Goal: Information Seeking & Learning: Find specific page/section

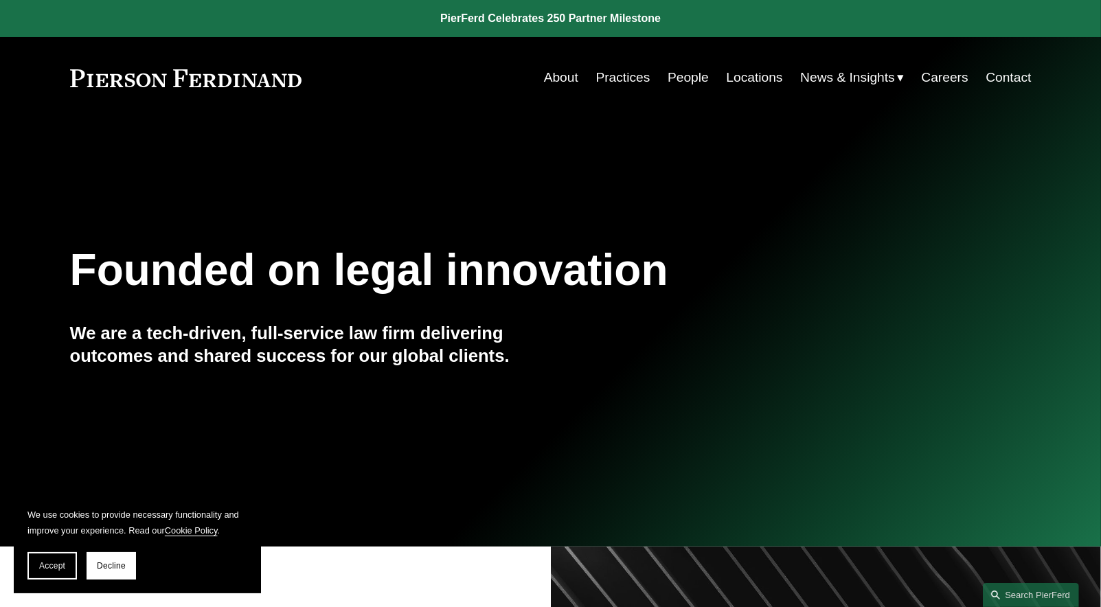
click at [763, 69] on link "Locations" at bounding box center [754, 78] width 56 height 26
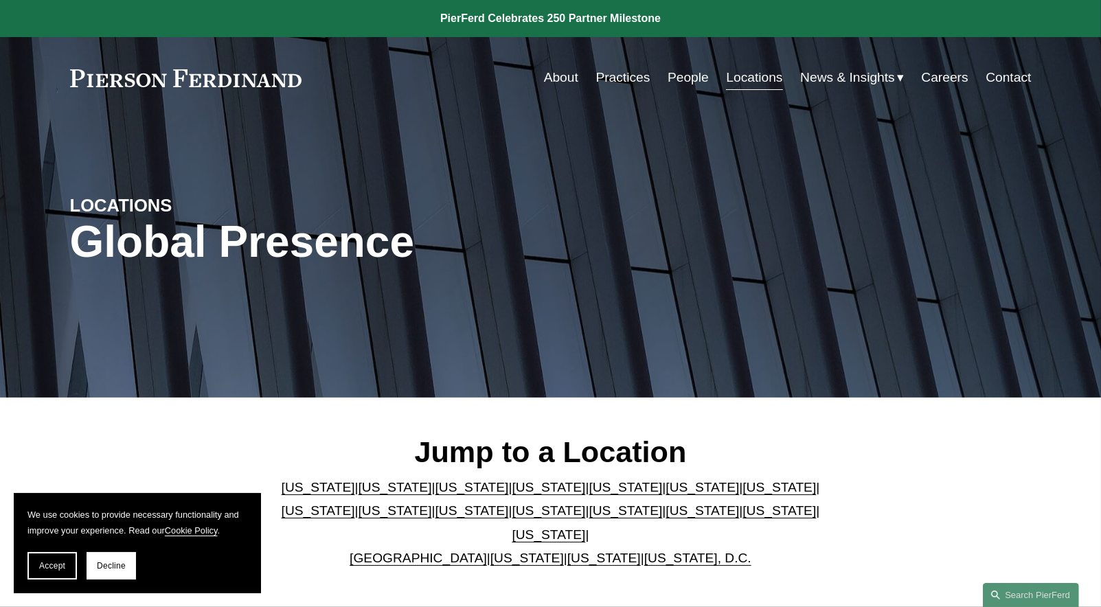
click at [625, 84] on link "Practices" at bounding box center [623, 78] width 54 height 26
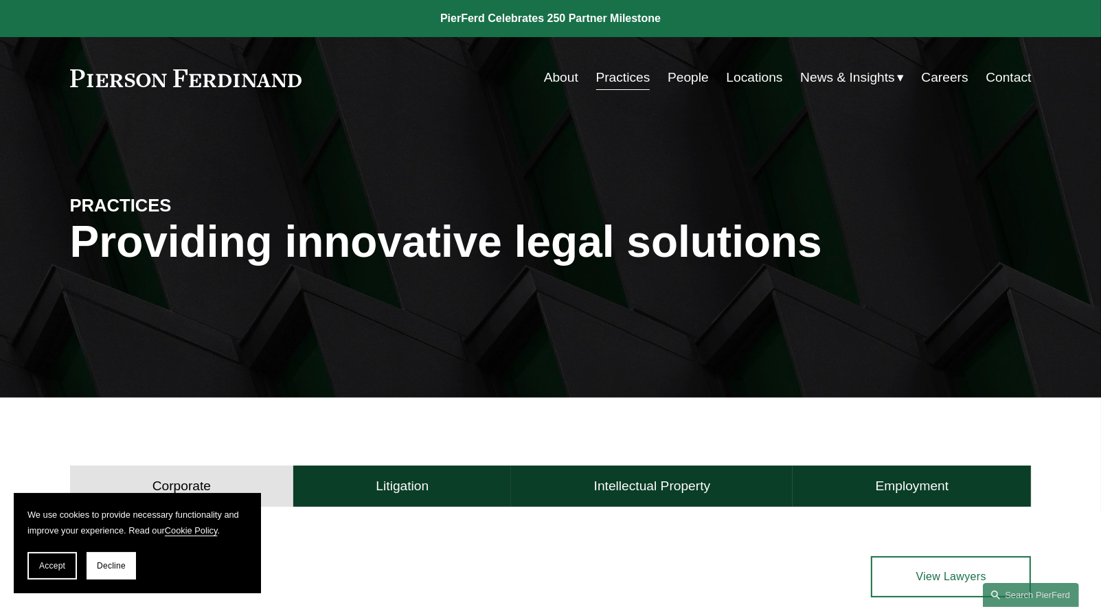
click at [684, 78] on link "People" at bounding box center [688, 78] width 41 height 26
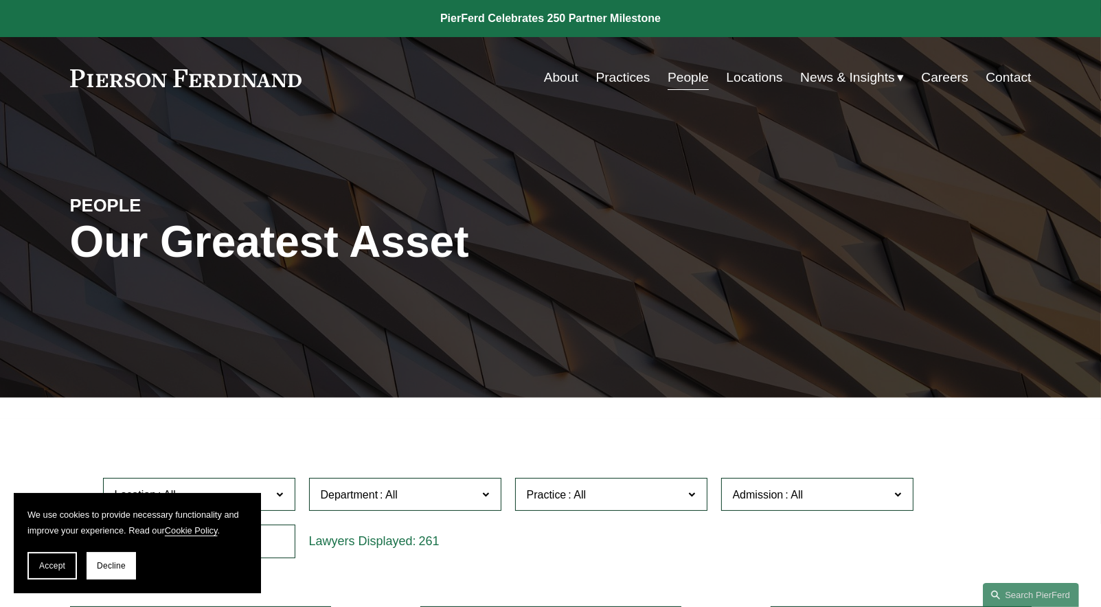
scroll to position [275, 0]
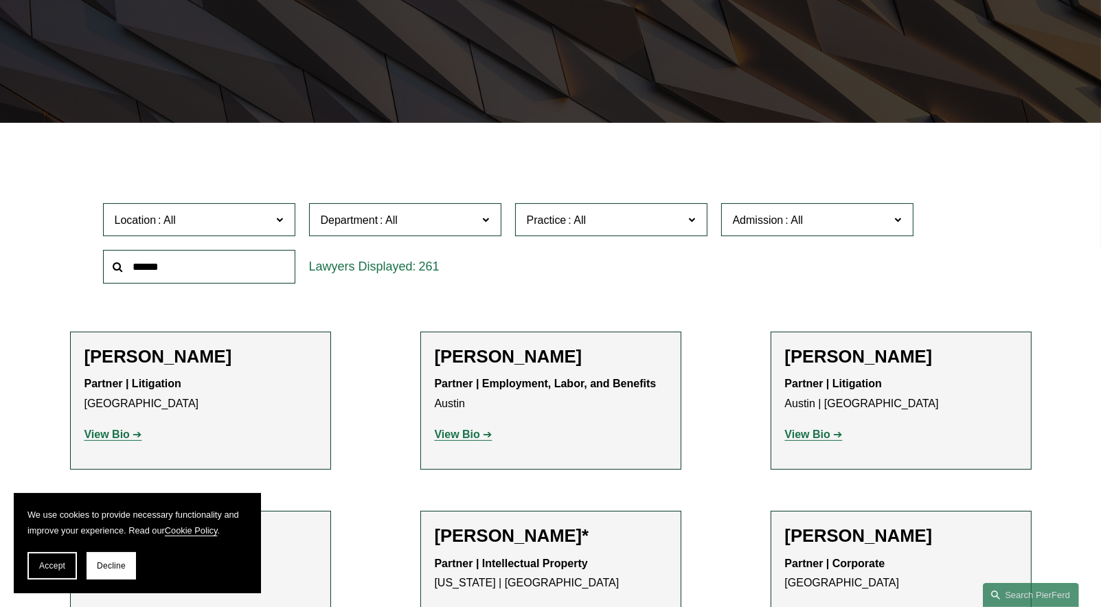
click at [890, 221] on span "Admission" at bounding box center [811, 220] width 157 height 19
click at [0, 0] on link "Nevada" at bounding box center [0, 0] width 0 height 0
